Goal: Task Accomplishment & Management: Manage account settings

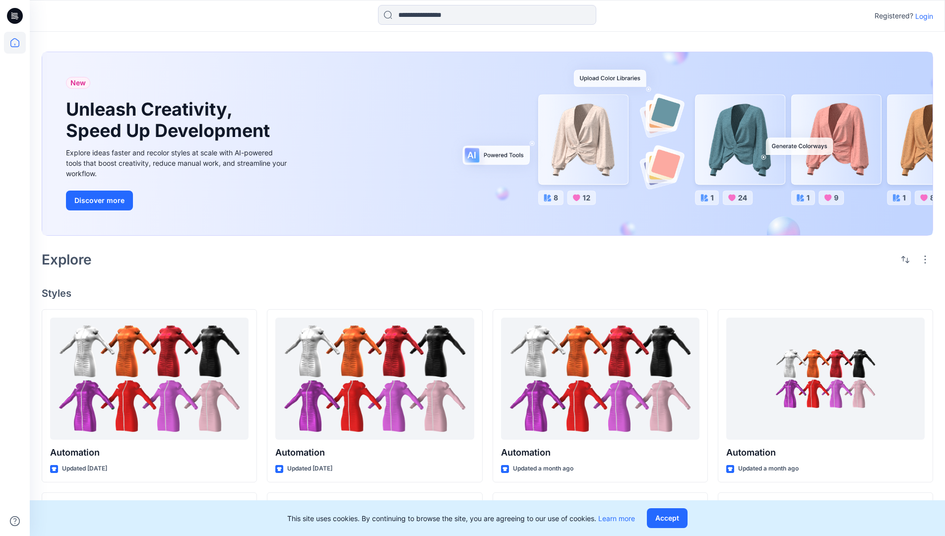
click at [921, 16] on p "Login" at bounding box center [924, 16] width 18 height 10
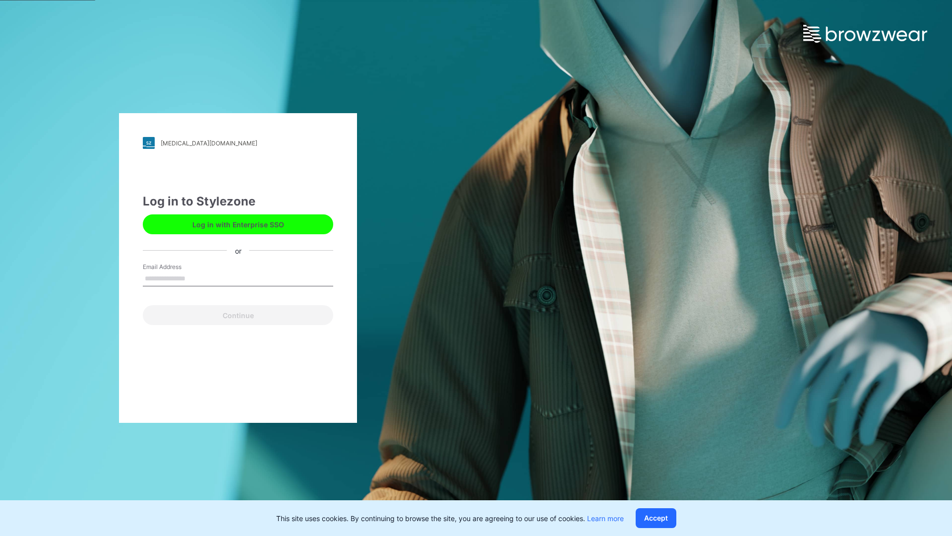
click at [196, 278] on input "Email Address" at bounding box center [238, 278] width 190 height 15
type input "**********"
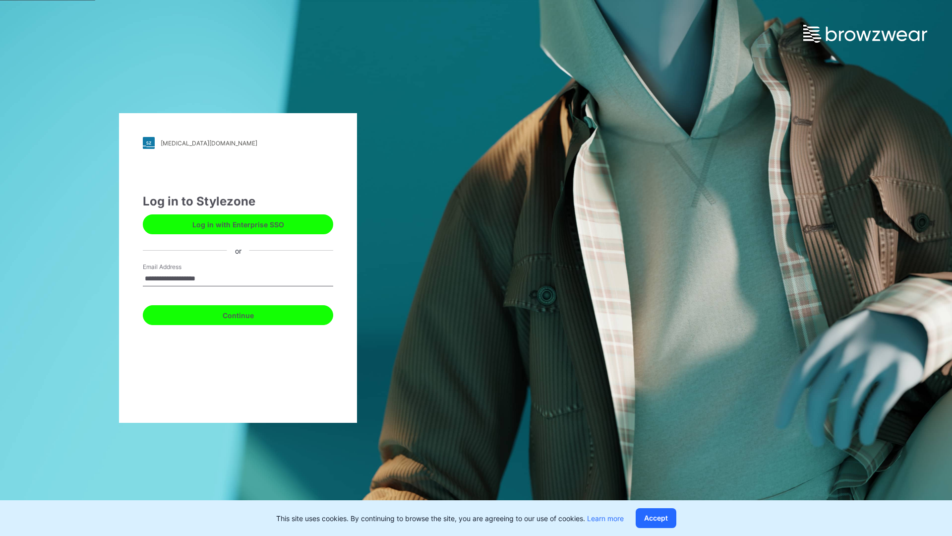
click at [249, 313] on button "Continue" at bounding box center [238, 315] width 190 height 20
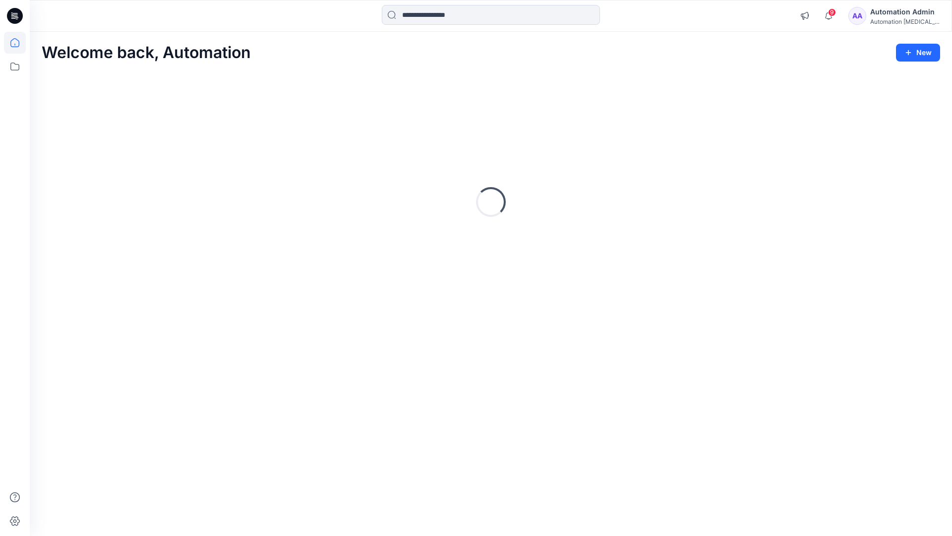
click at [19, 43] on icon at bounding box center [14, 42] width 9 height 9
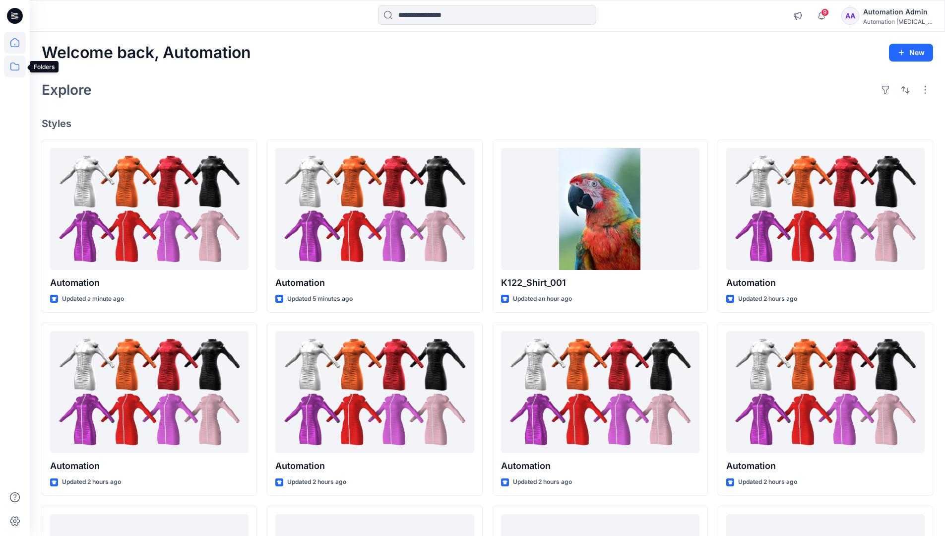
click at [16, 68] on icon at bounding box center [15, 67] width 22 height 22
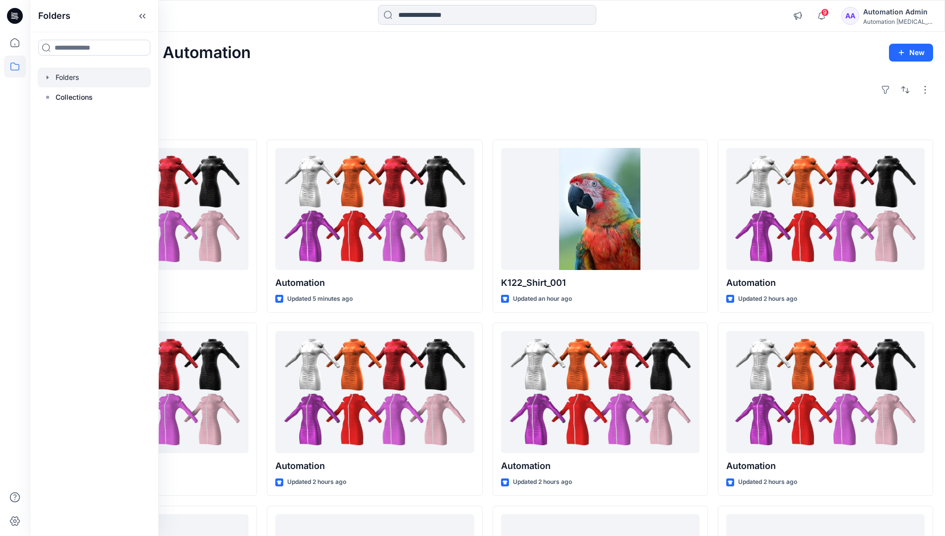
click at [71, 73] on div at bounding box center [94, 77] width 113 height 20
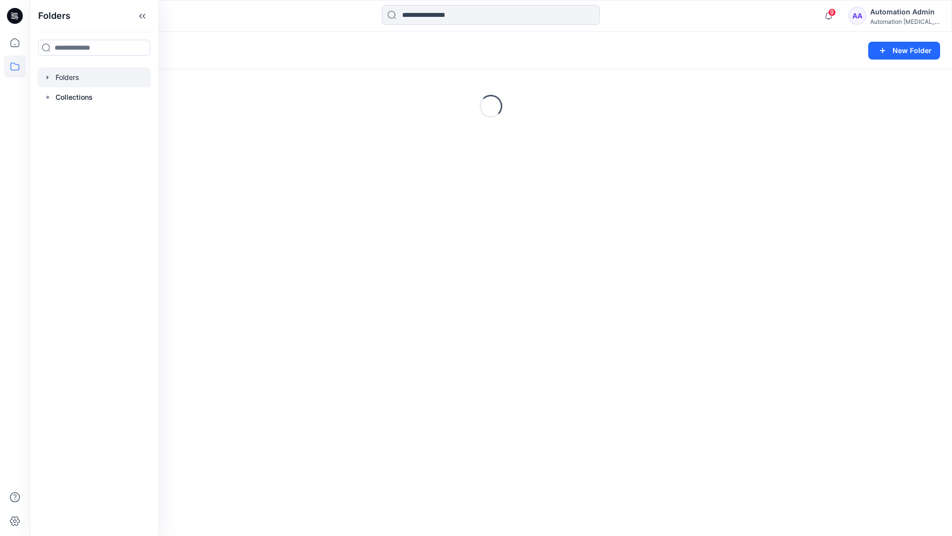
click at [263, 227] on div "Folders New Folder Loading..." at bounding box center [491, 284] width 922 height 504
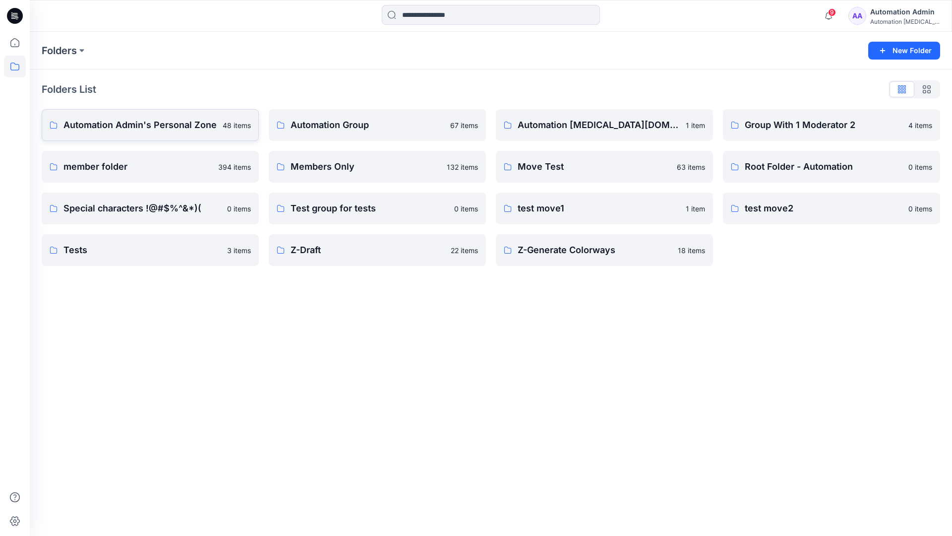
click at [171, 123] on p "Automation Admin's Personal Zone" at bounding box center [139, 125] width 153 height 14
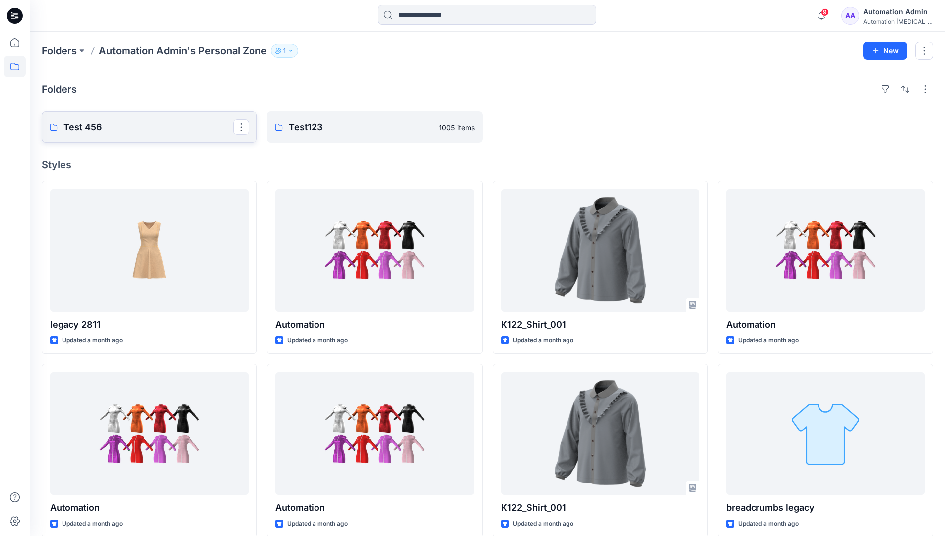
click at [93, 126] on p "Test 456" at bounding box center [148, 127] width 170 height 14
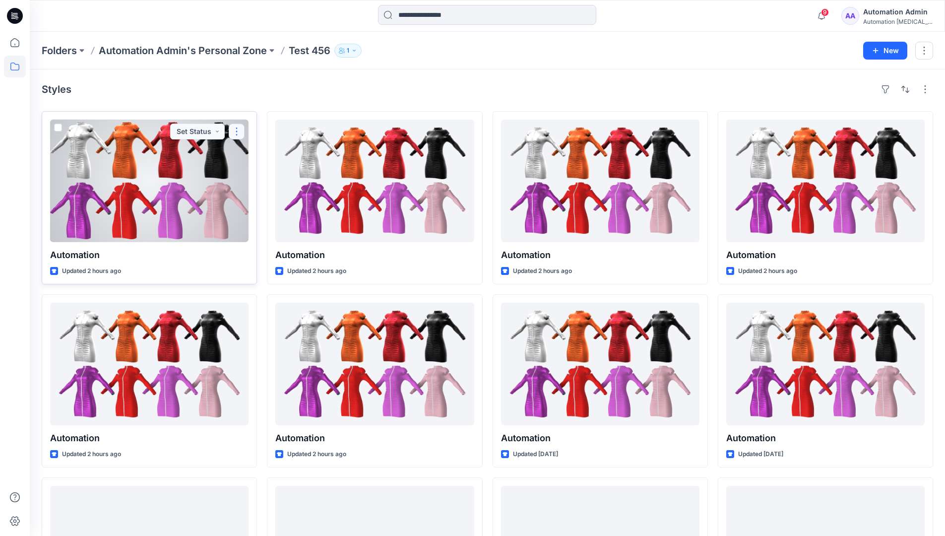
click at [237, 129] on button "button" at bounding box center [237, 131] width 16 height 16
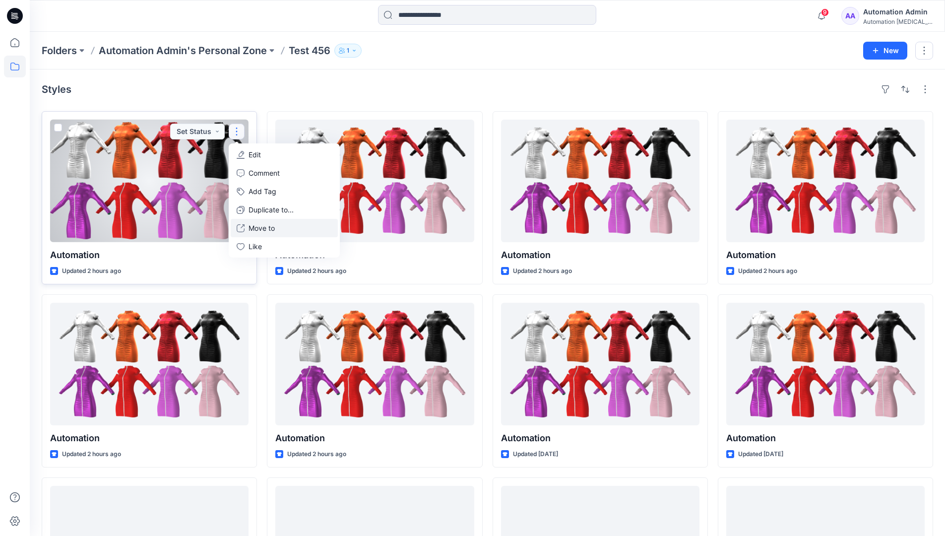
click at [265, 231] on p "Move to" at bounding box center [261, 228] width 26 height 10
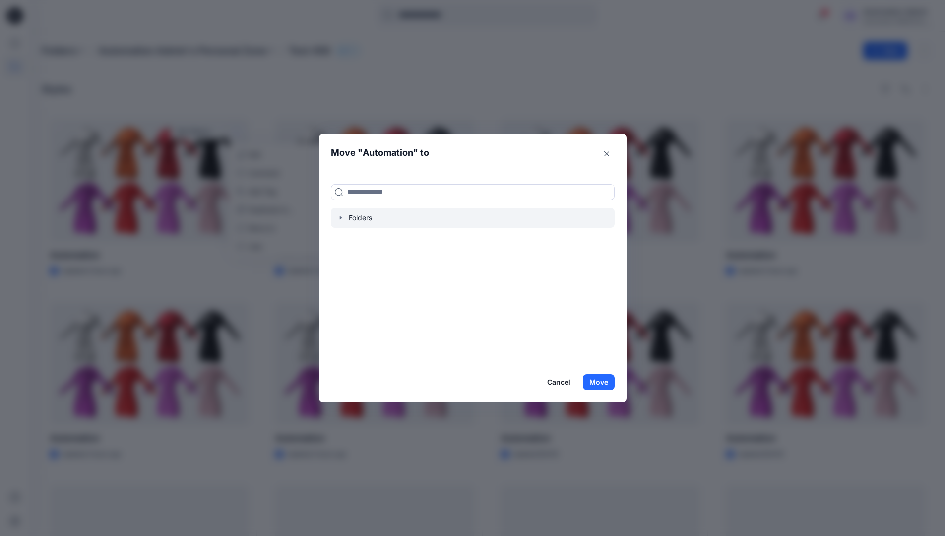
click at [341, 218] on icon "button" at bounding box center [340, 217] width 2 height 3
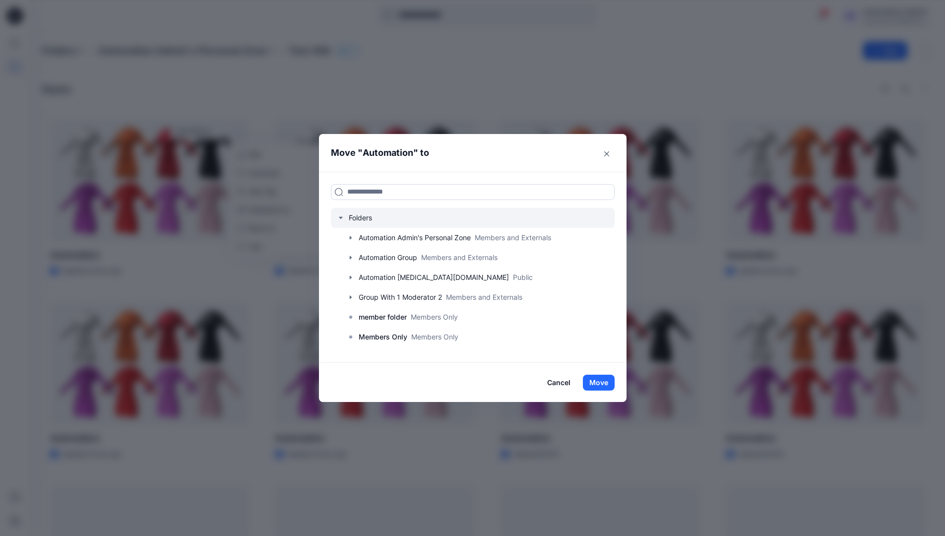
scroll to position [78, 0]
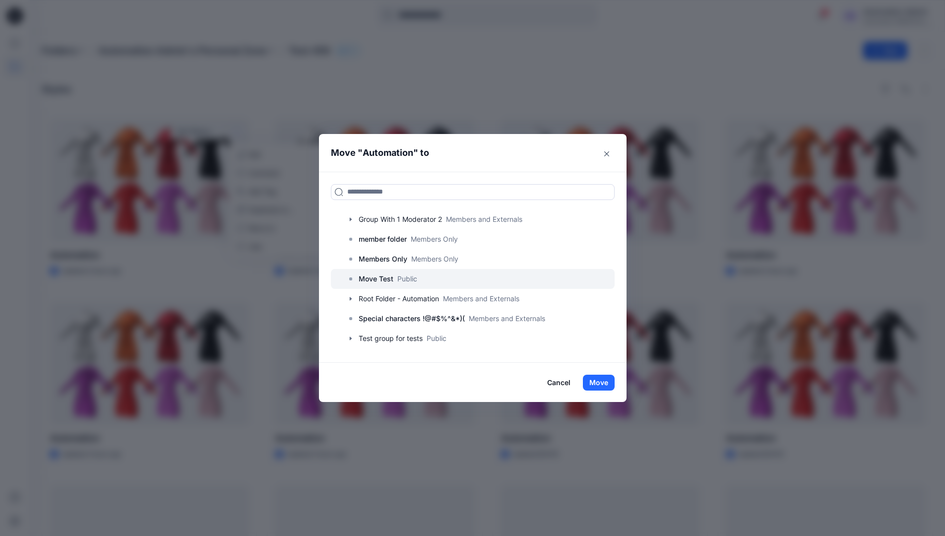
click at [385, 278] on p "Move Test" at bounding box center [375, 279] width 35 height 12
click at [602, 379] on button "Move" at bounding box center [599, 382] width 32 height 16
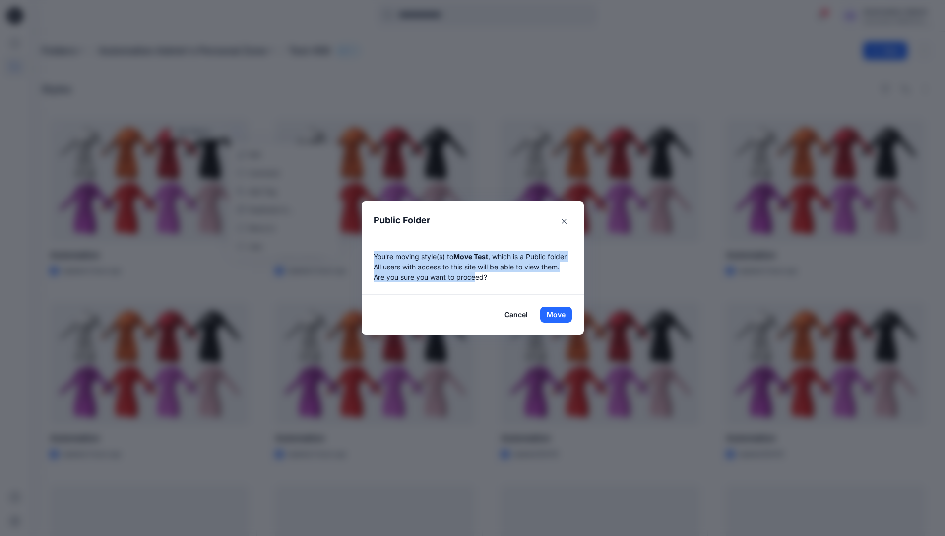
drag, startPoint x: 602, startPoint y: 379, endPoint x: 499, endPoint y: 275, distance: 147.3
click at [499, 275] on p "You're moving style(s) to Move Test , which is a Public folder. All users with …" at bounding box center [472, 266] width 198 height 31
click at [559, 314] on button "Move" at bounding box center [556, 314] width 32 height 16
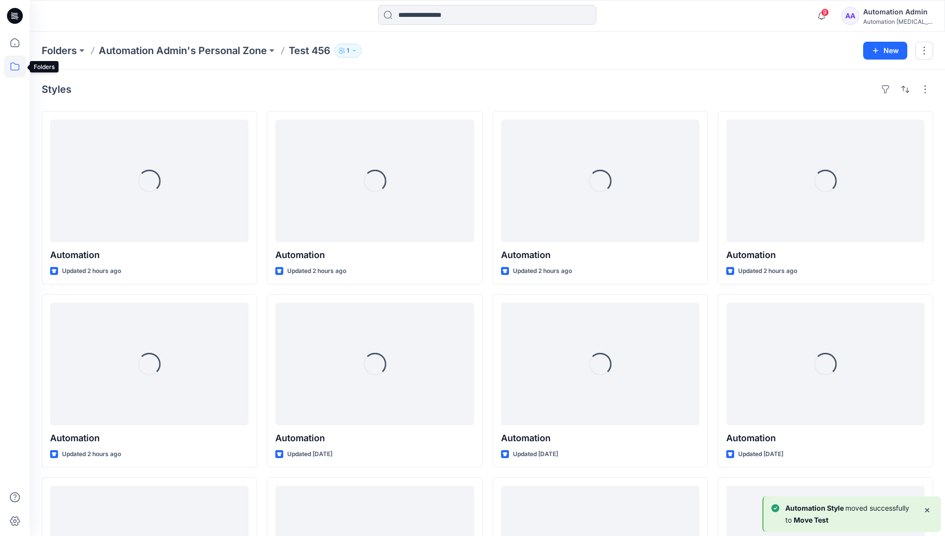
click at [10, 65] on icon at bounding box center [15, 67] width 22 height 22
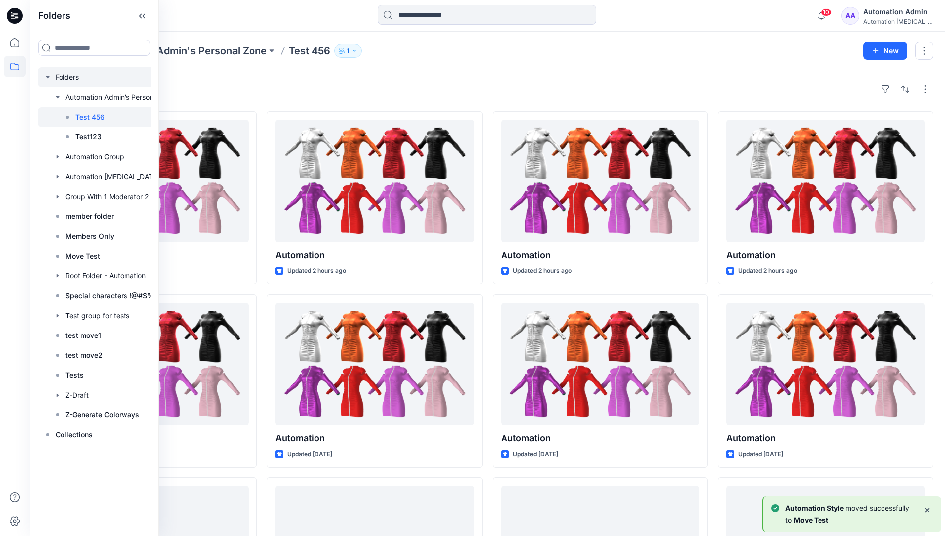
click at [65, 78] on div at bounding box center [107, 77] width 139 height 20
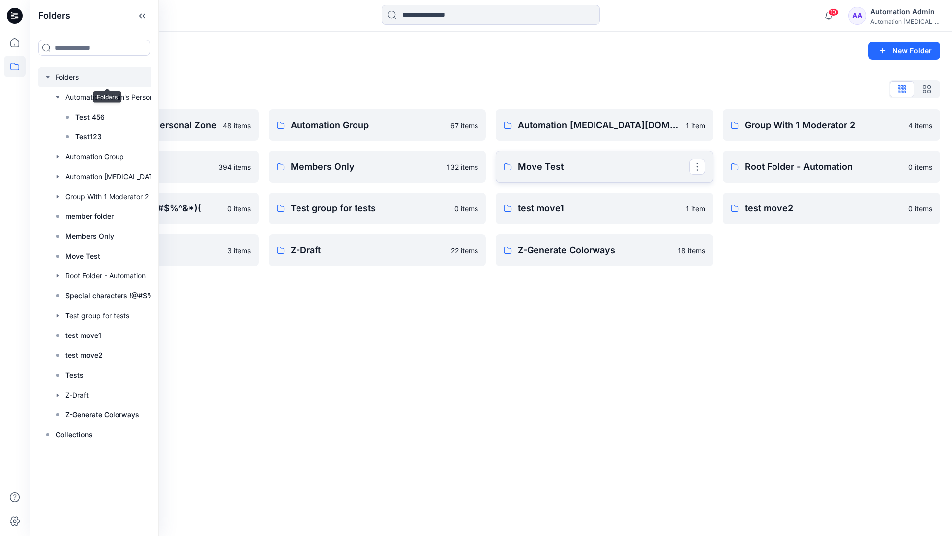
click at [531, 169] on p "Move Test" at bounding box center [604, 167] width 172 height 14
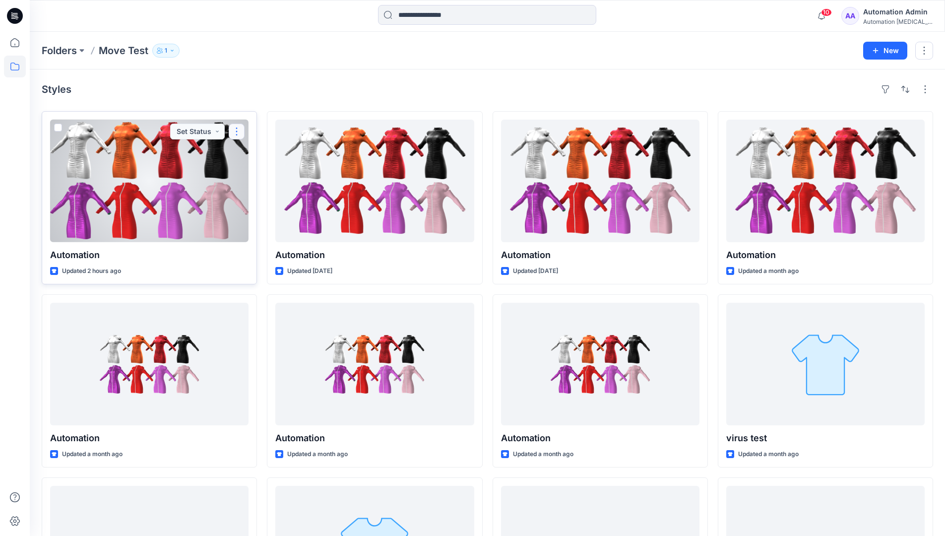
click at [234, 134] on button "button" at bounding box center [237, 131] width 16 height 16
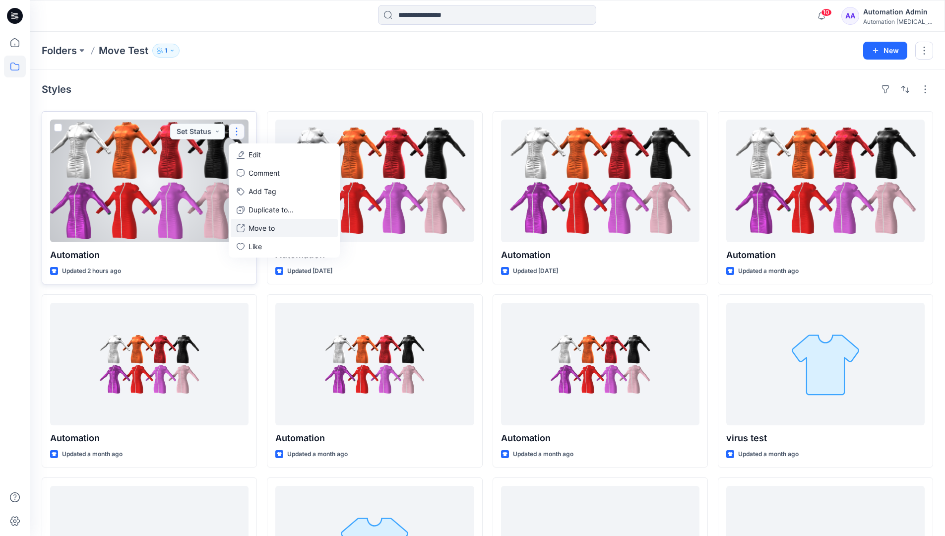
click at [265, 224] on p "Move to" at bounding box center [261, 228] width 26 height 10
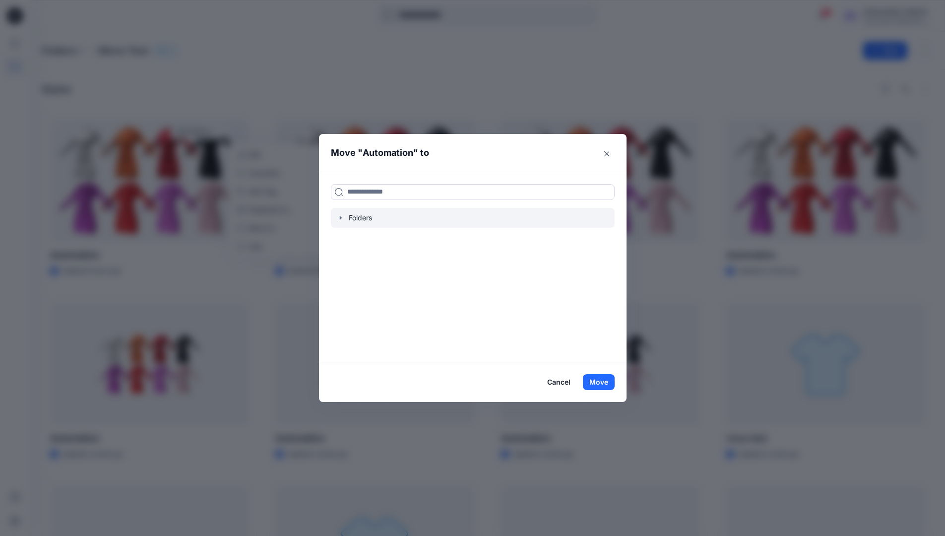
click at [342, 221] on icon "button" at bounding box center [341, 218] width 8 height 8
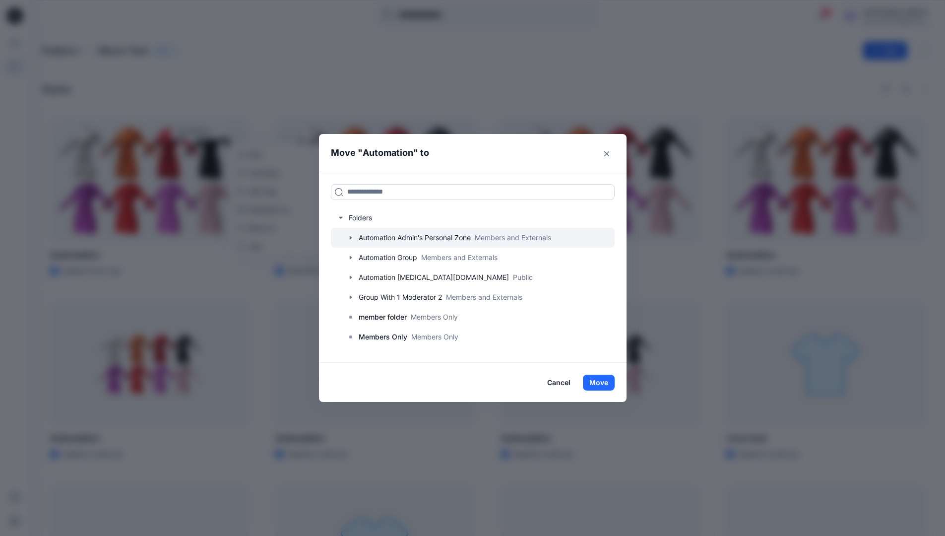
click at [355, 237] on icon "button" at bounding box center [351, 238] width 8 height 8
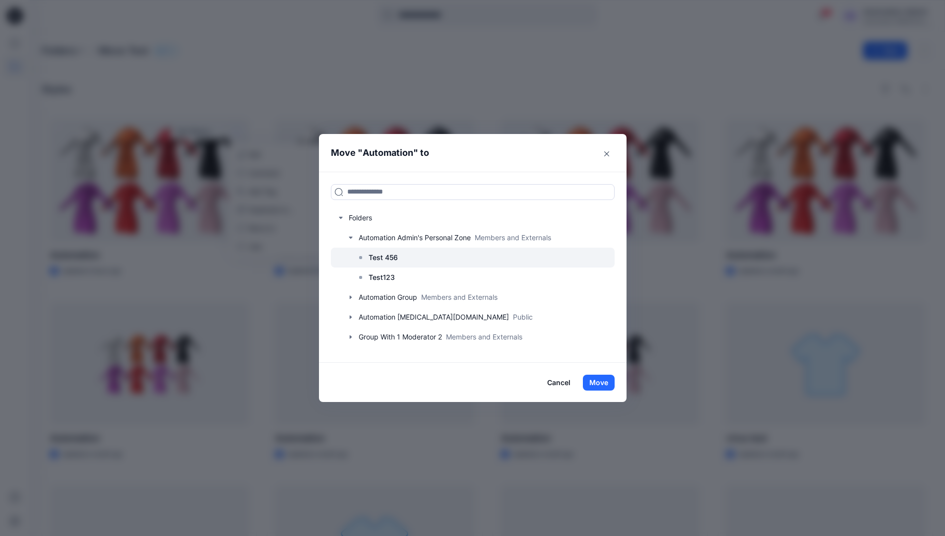
click at [381, 255] on p "Test 456" at bounding box center [382, 257] width 29 height 12
click at [605, 384] on button "Move" at bounding box center [599, 382] width 32 height 16
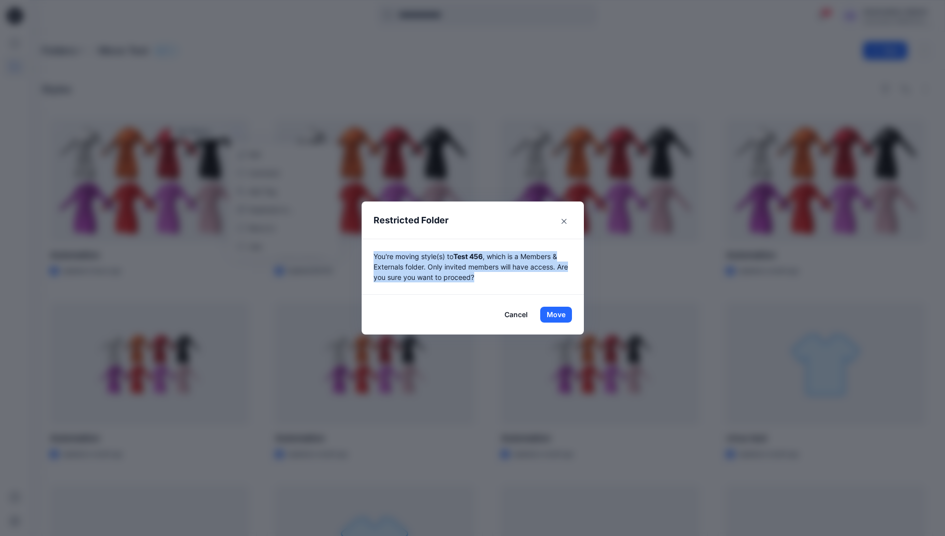
drag, startPoint x: 605, startPoint y: 384, endPoint x: 485, endPoint y: 281, distance: 157.9
click at [485, 281] on p "You're moving style(s) to Test 456 , which is a Members & Externals folder. Onl…" at bounding box center [472, 266] width 198 height 31
click at [559, 314] on button "Move" at bounding box center [556, 314] width 32 height 16
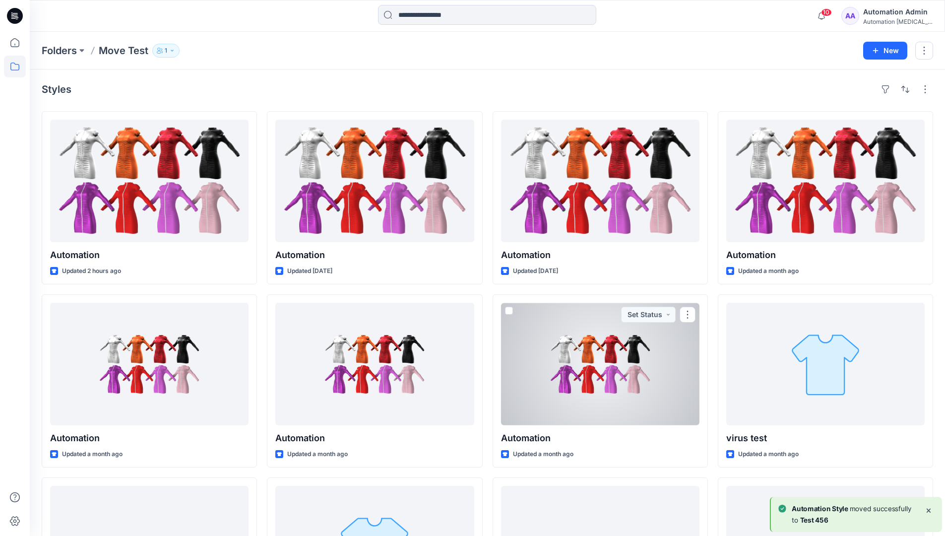
click at [891, 13] on div "Automation Admin" at bounding box center [897, 12] width 69 height 12
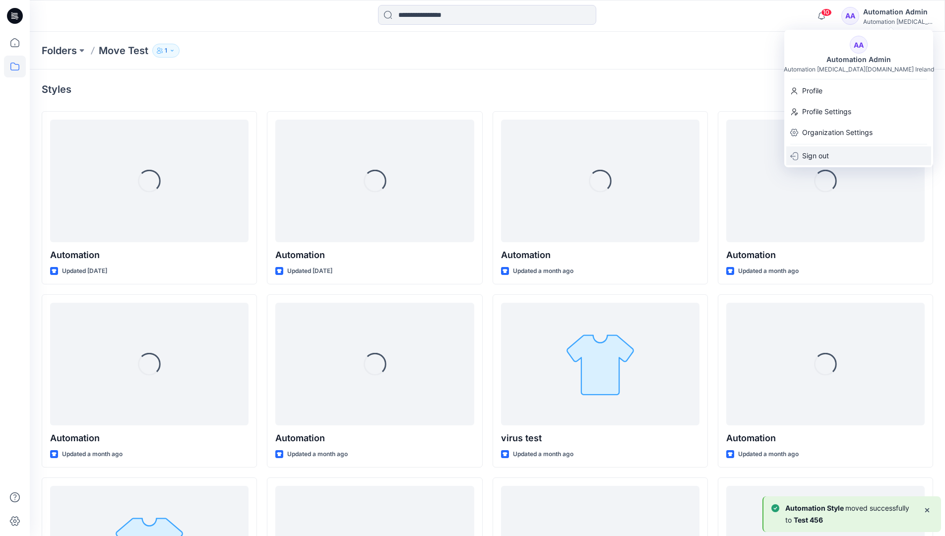
click at [828, 152] on p "Sign out" at bounding box center [815, 155] width 27 height 19
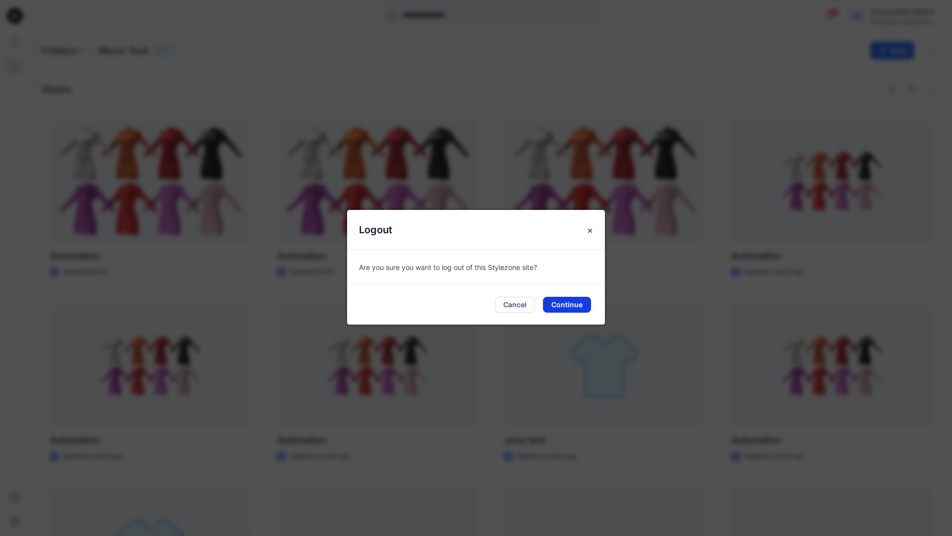
click at [586, 297] on button "Continue" at bounding box center [567, 305] width 48 height 16
